Goal: Register for event/course

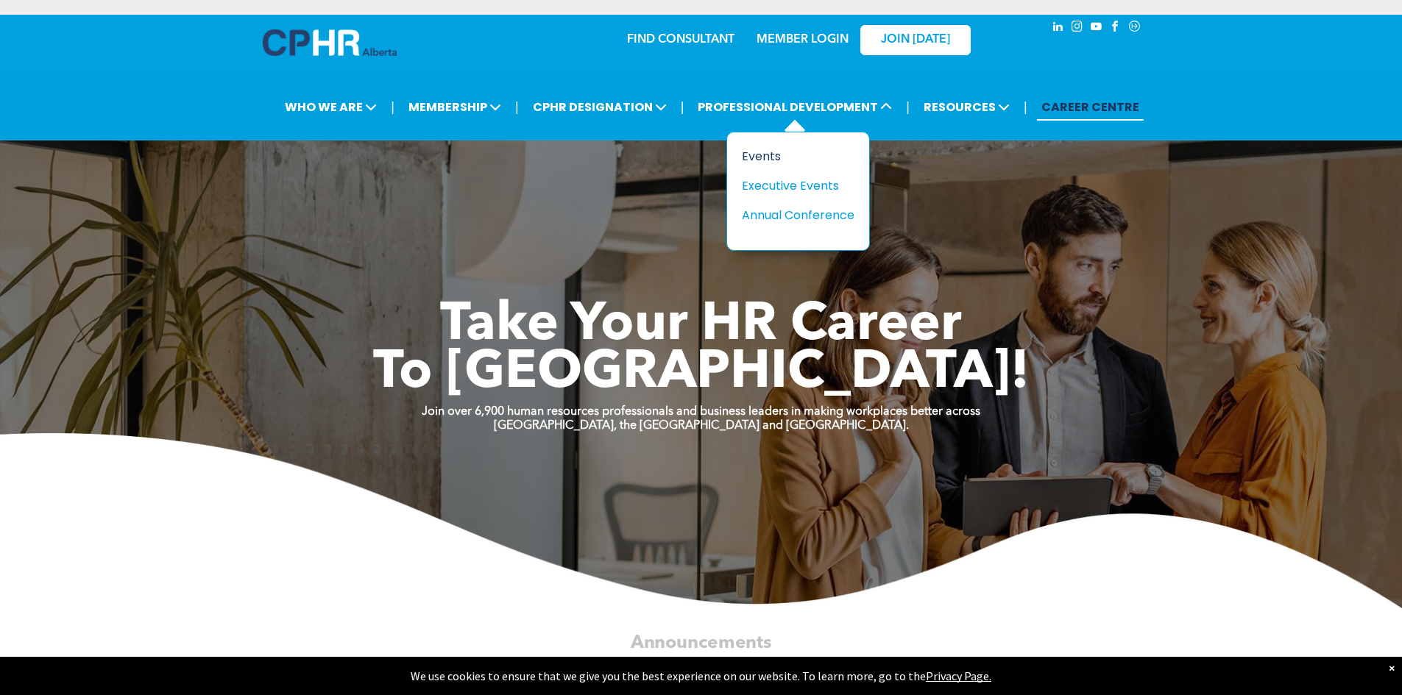
click at [769, 151] on div "Events" at bounding box center [793, 156] width 102 height 18
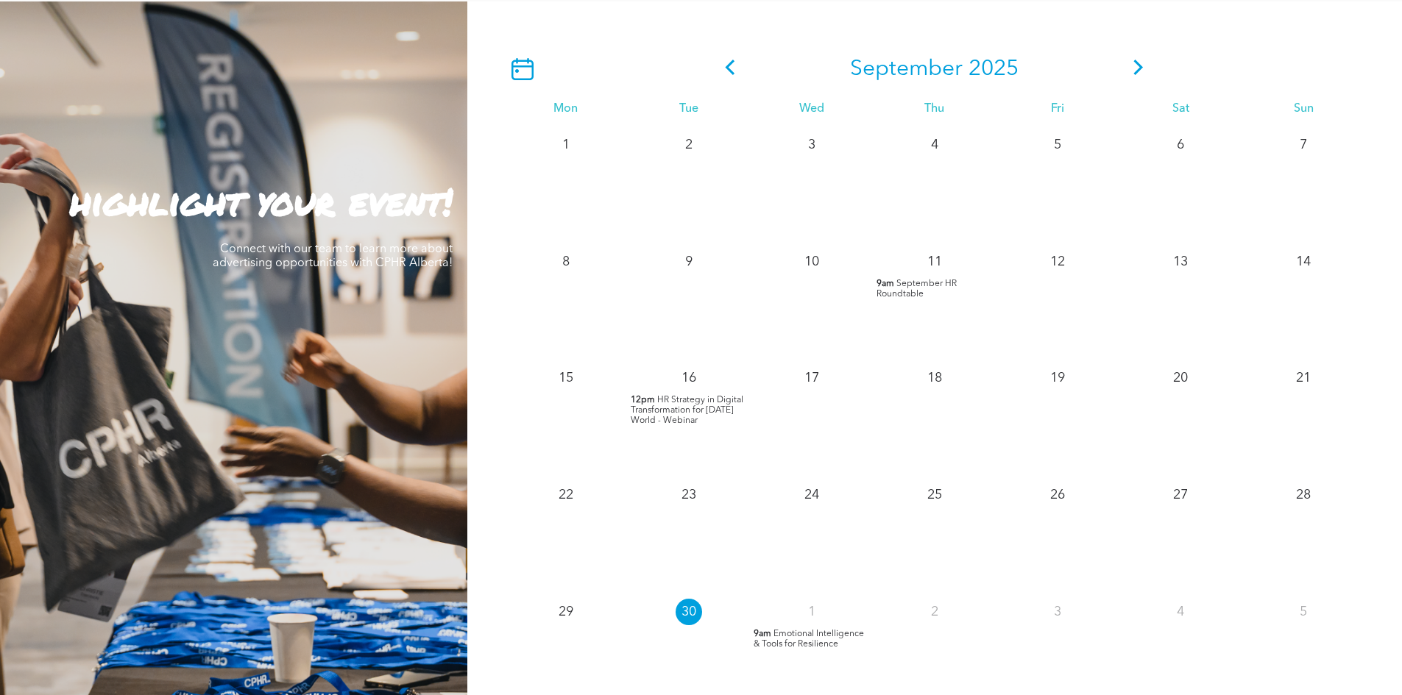
scroll to position [1325, 0]
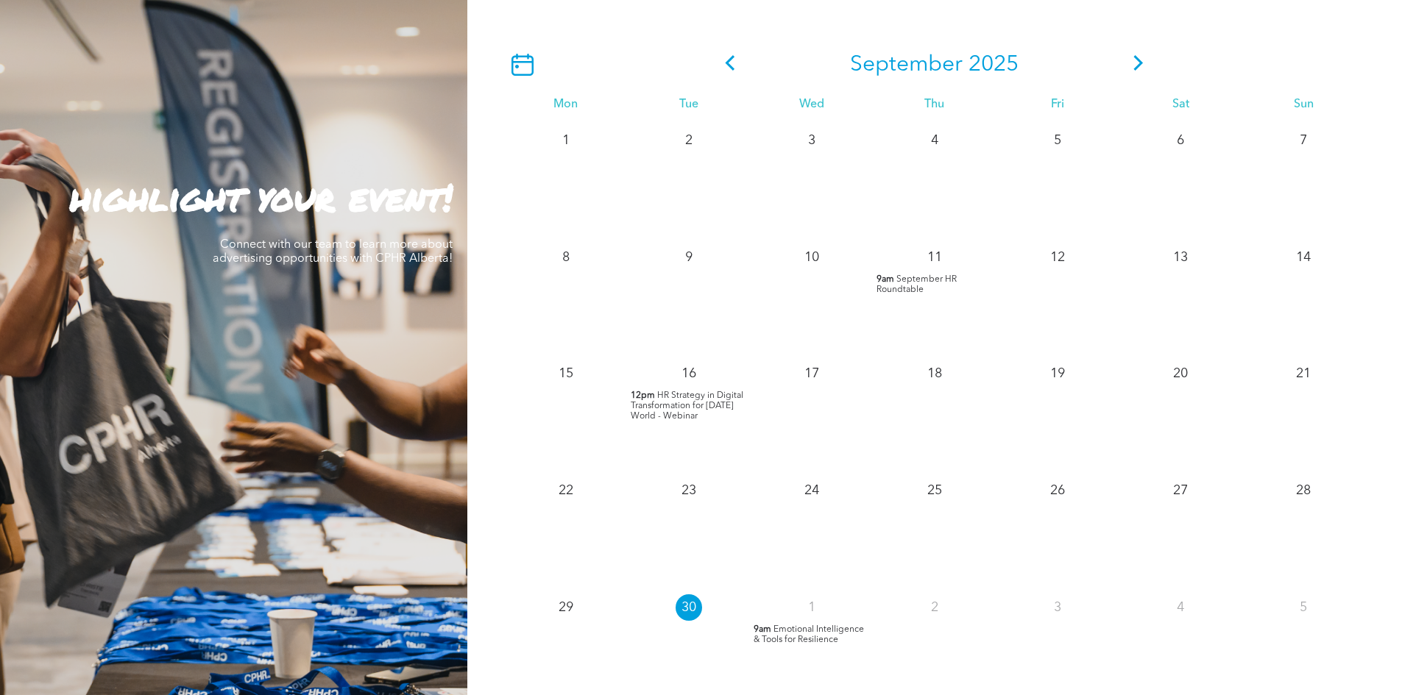
click at [1132, 59] on icon at bounding box center [1138, 62] width 22 height 15
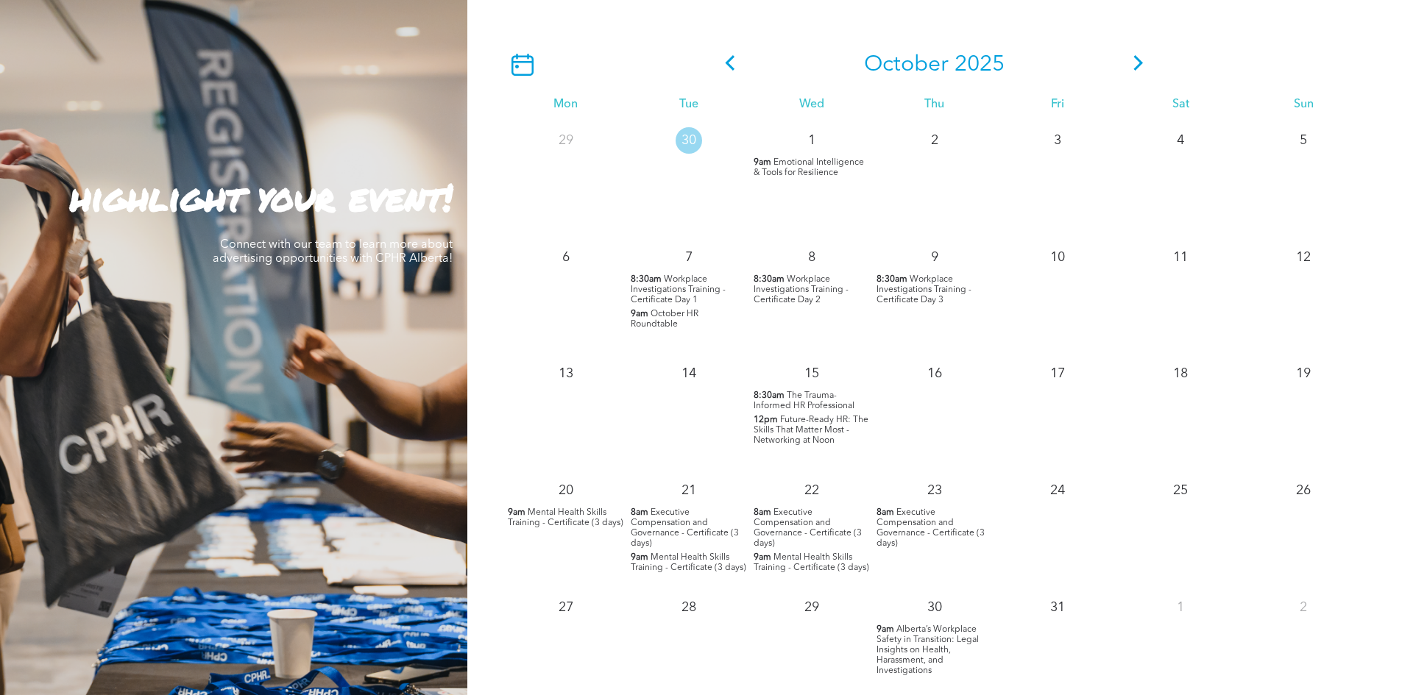
click at [1130, 62] on icon at bounding box center [1138, 62] width 22 height 15
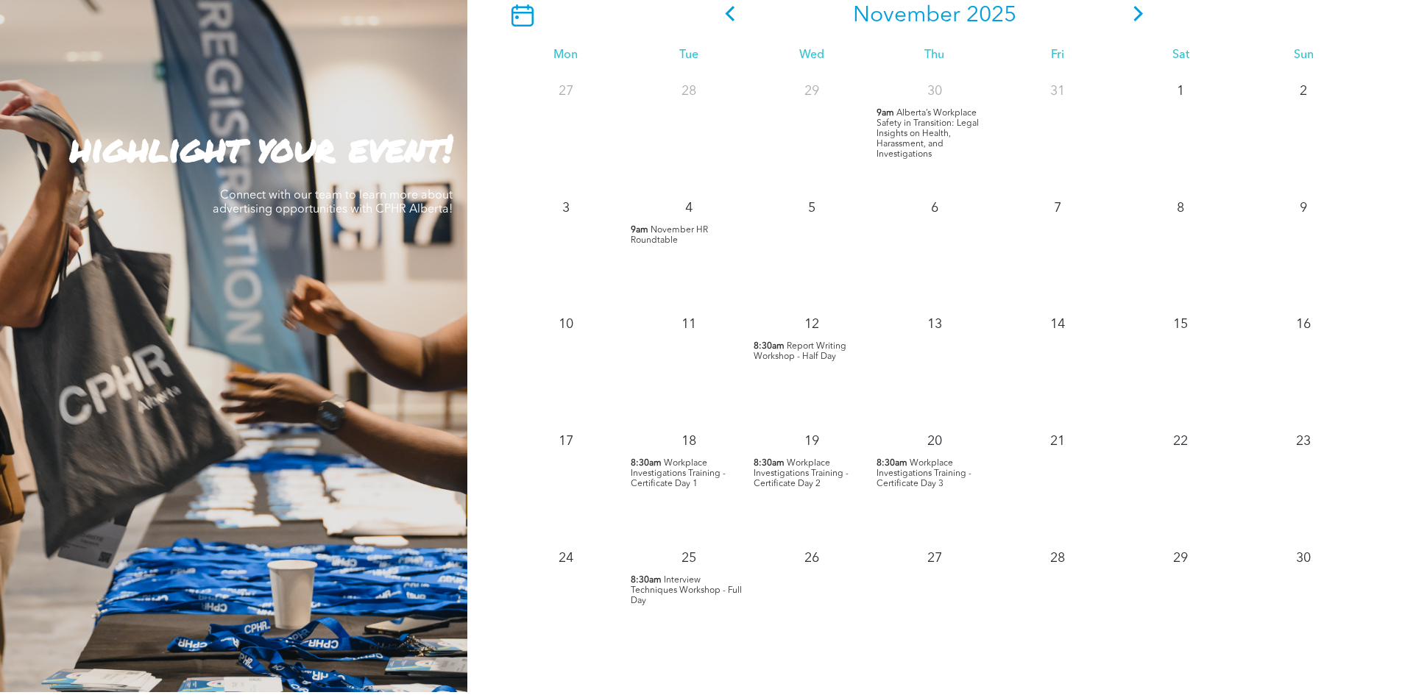
scroll to position [1398, 0]
